Goal: Check status: Check status

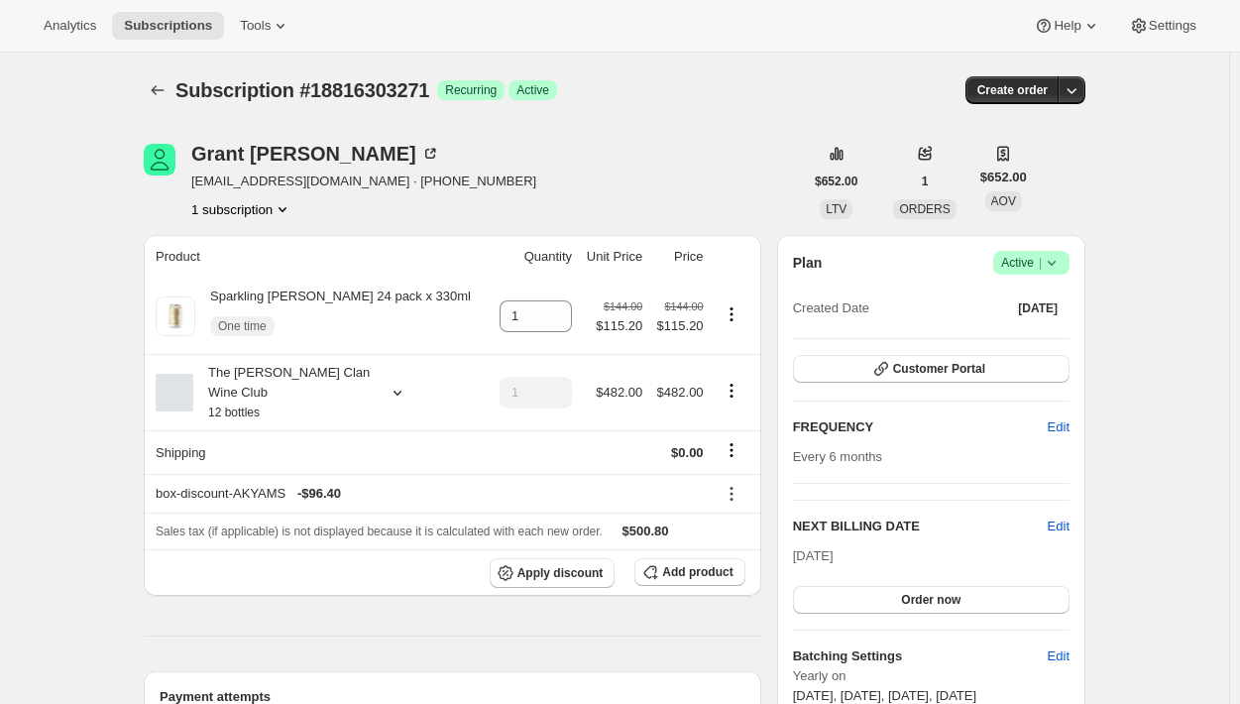
scroll to position [100, 0]
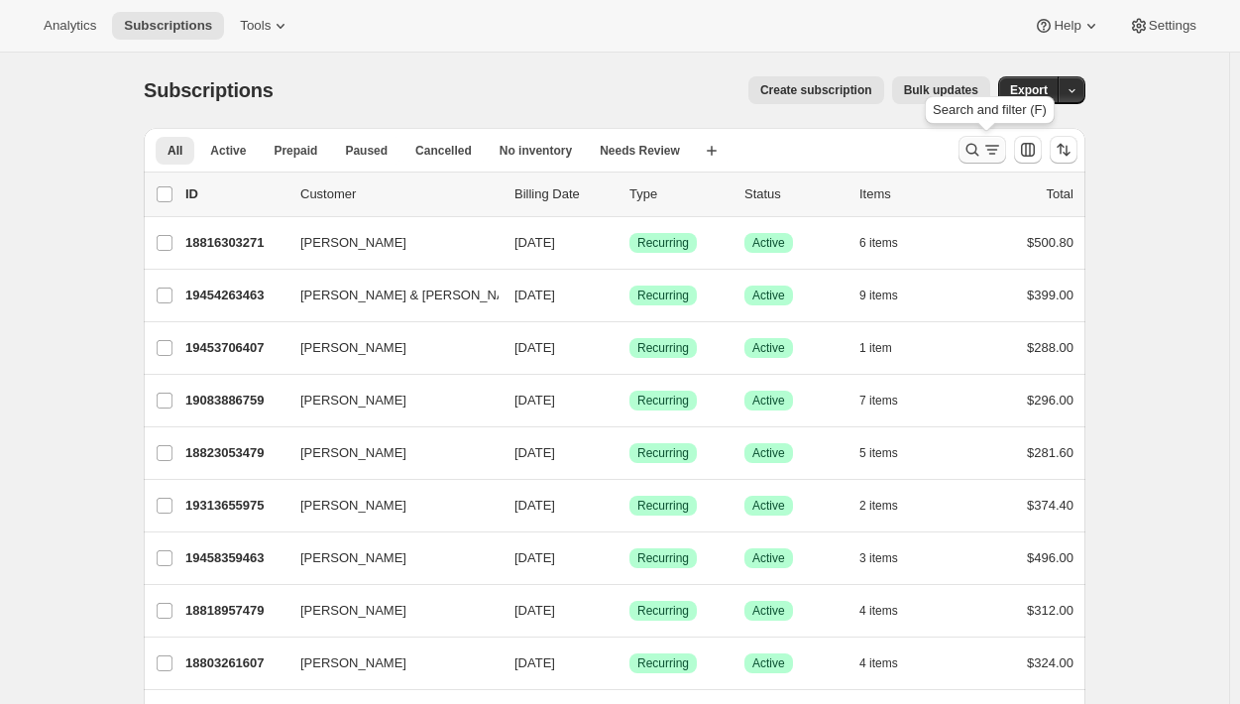
click at [995, 156] on icon "Search and filter results" at bounding box center [992, 150] width 20 height 20
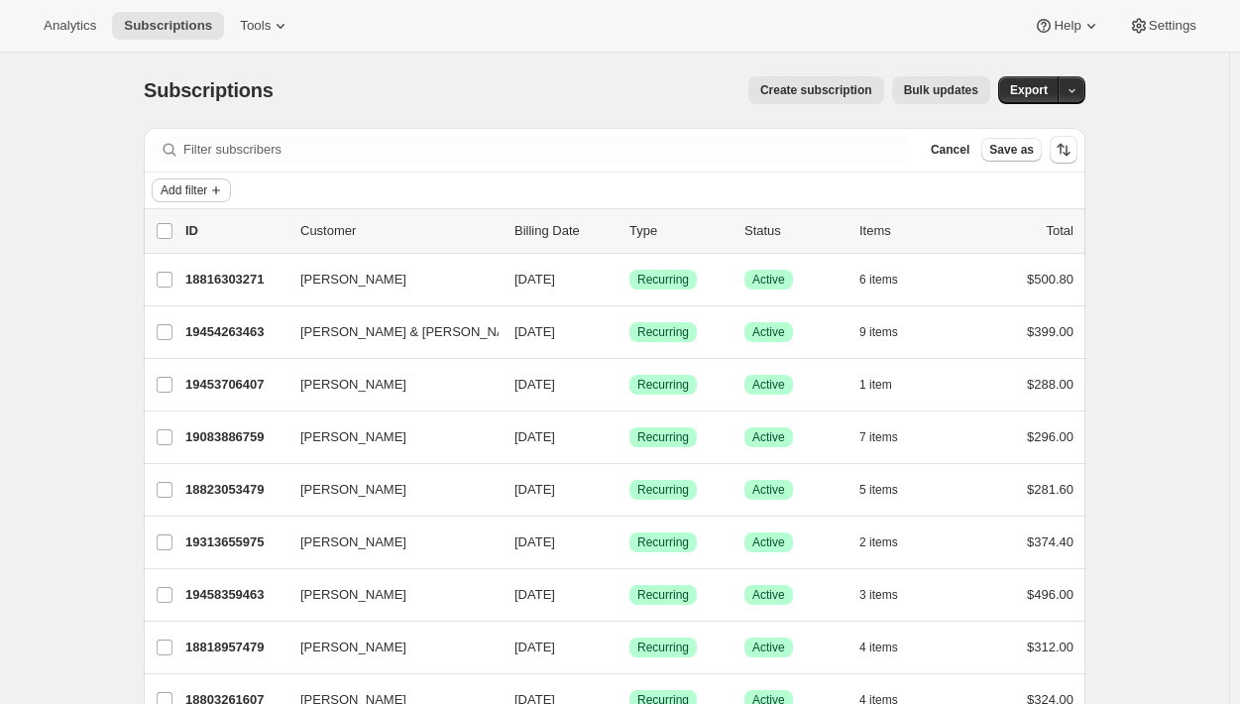
click at [218, 188] on icon "Add filter" at bounding box center [216, 190] width 16 height 16
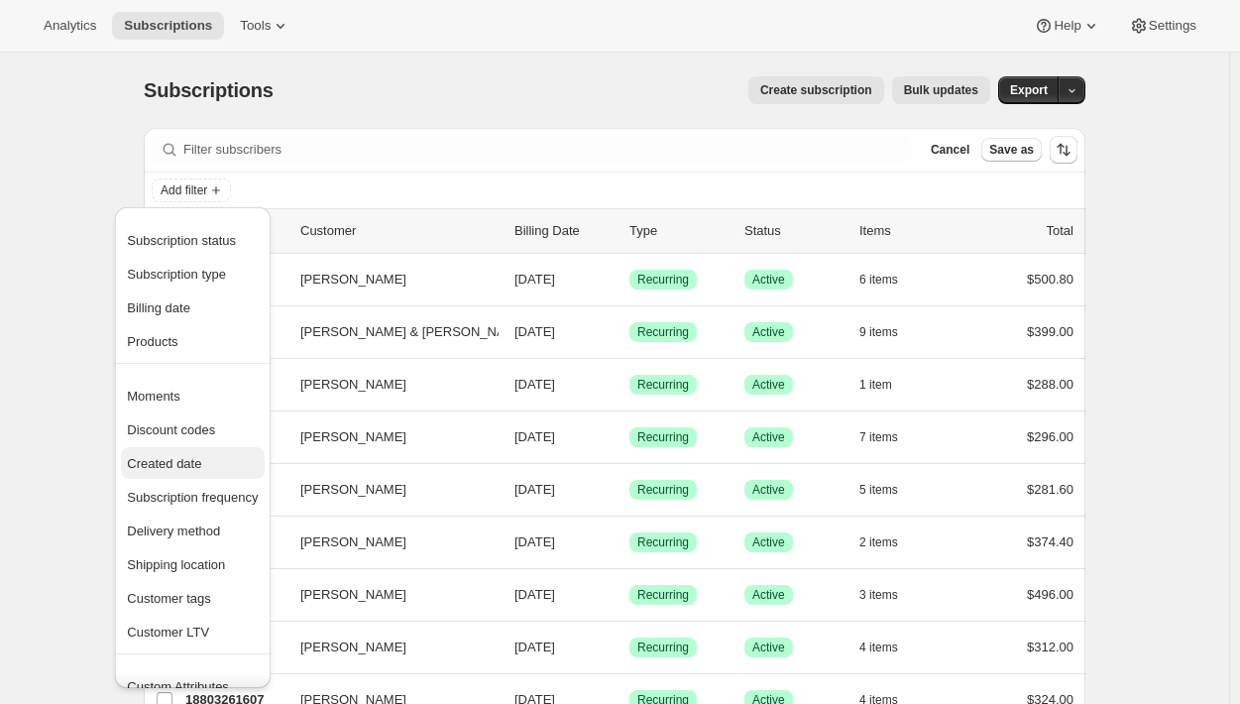
click at [195, 463] on span "Created date" at bounding box center [164, 463] width 74 height 15
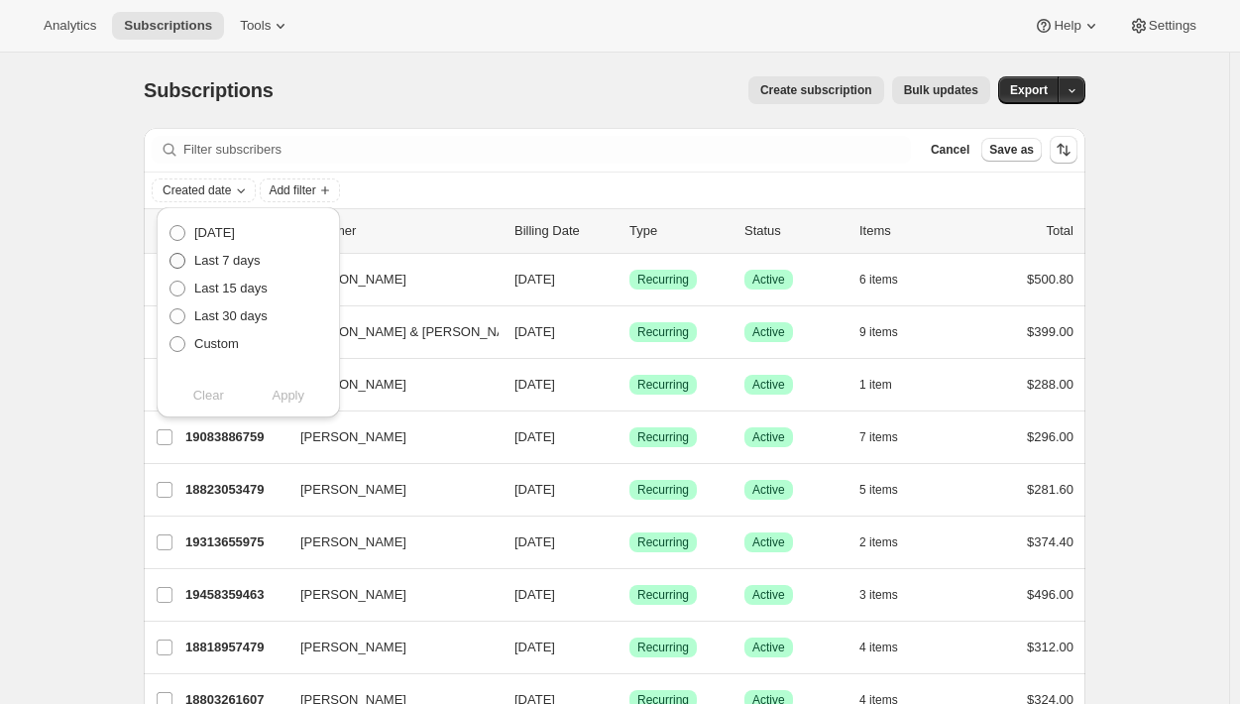
click at [235, 265] on span "Last 7 days" at bounding box center [227, 260] width 66 height 15
click at [171, 254] on input "Last 7 days" at bounding box center [170, 253] width 1 height 1
radio input "true"
click at [291, 394] on span "Apply" at bounding box center [288, 396] width 33 height 20
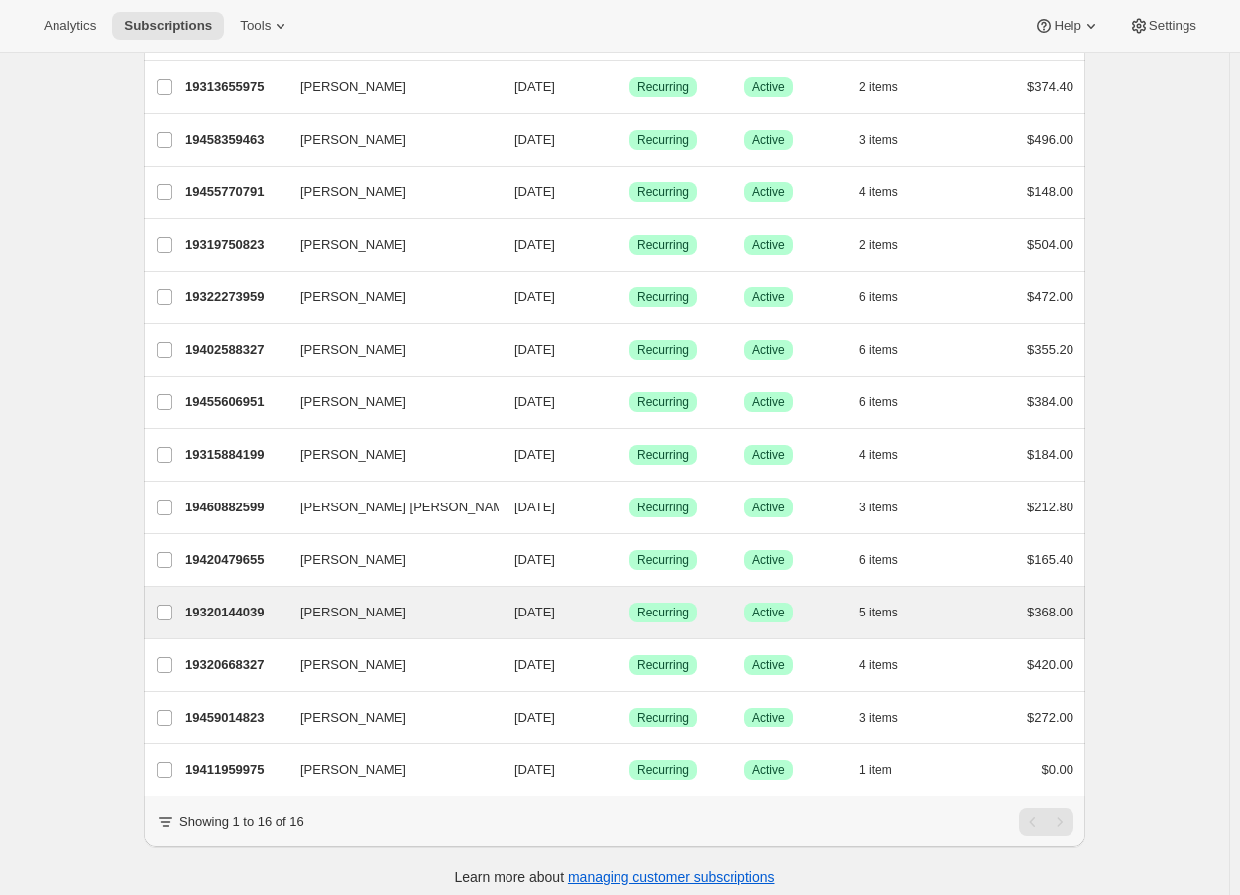
scroll to position [198, 0]
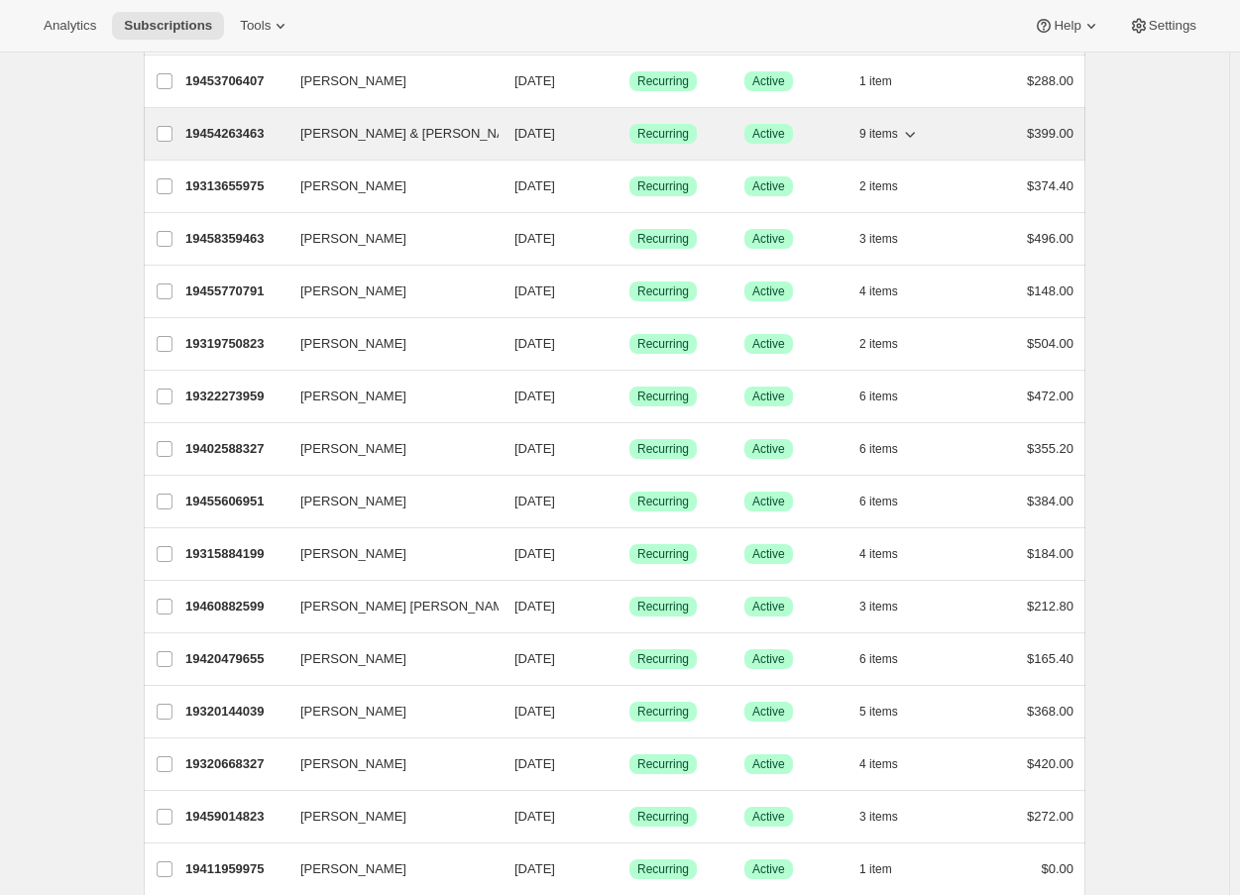
click at [379, 137] on span "[PERSON_NAME] & [PERSON_NAME]" at bounding box center [414, 134] width 228 height 20
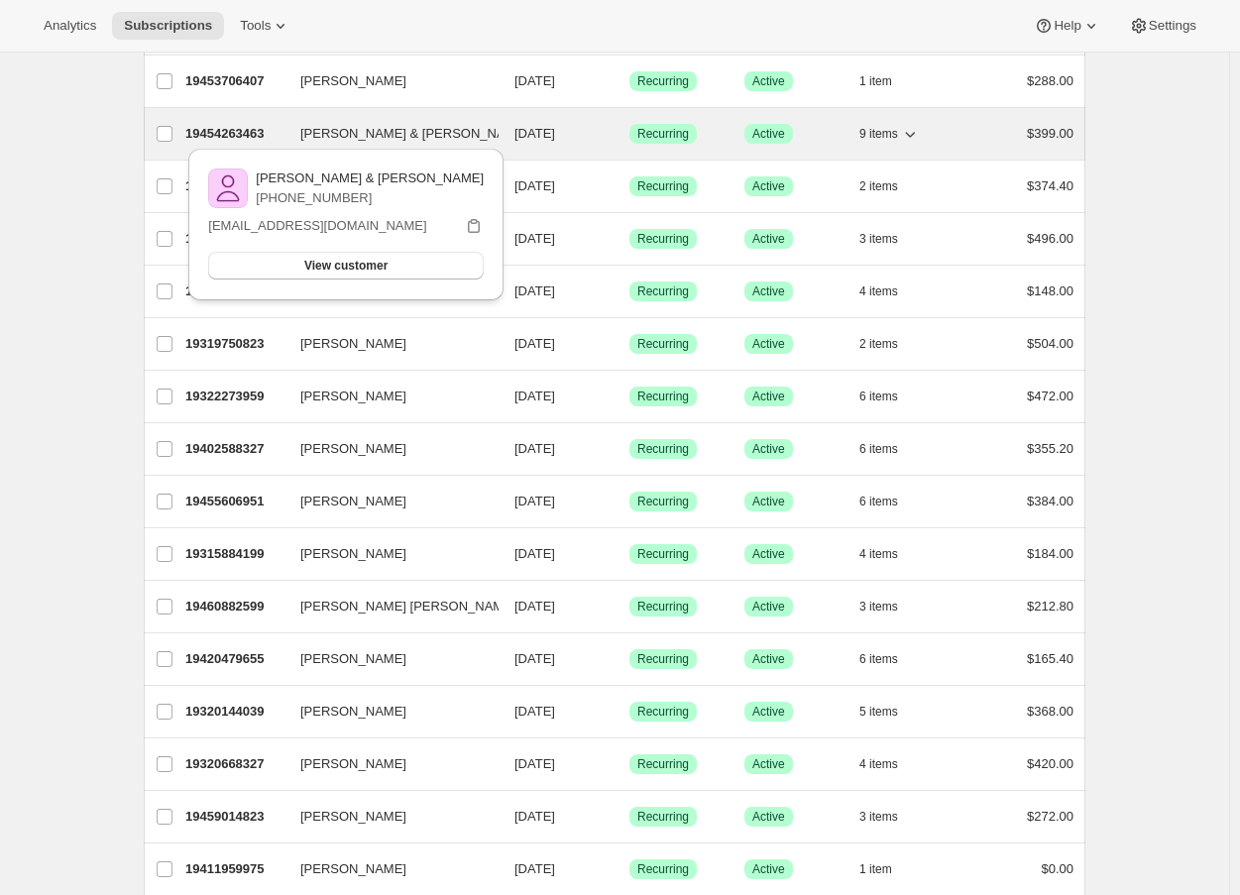
click at [243, 135] on p "19454263463" at bounding box center [234, 134] width 99 height 20
